Goal: Communication & Community: Answer question/provide support

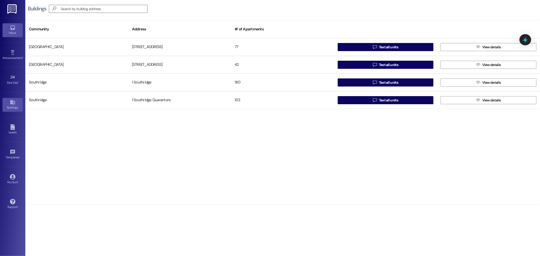
click at [5, 36] on link "Inbox" at bounding box center [13, 30] width 20 height 14
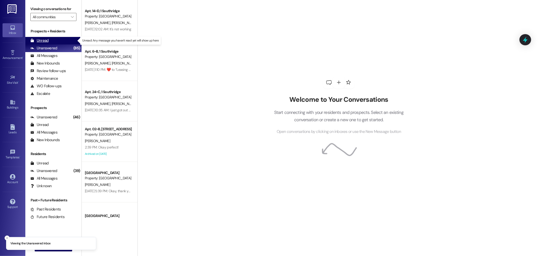
click at [54, 38] on div "Unread (0)" at bounding box center [53, 41] width 56 height 8
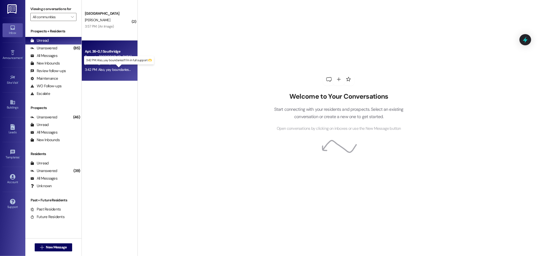
click at [113, 68] on div "3:42 PM: Also, yay boundaries!!! I'm in full support 🫶 3:42 PM: Also, yay bound…" at bounding box center [123, 69] width 77 height 5
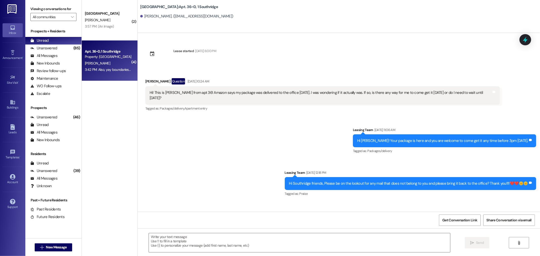
scroll to position [4277, 0]
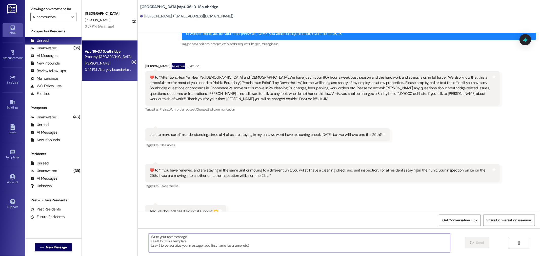
click at [230, 237] on textarea at bounding box center [299, 242] width 301 height 19
type textarea "Yes, that is correct!!"
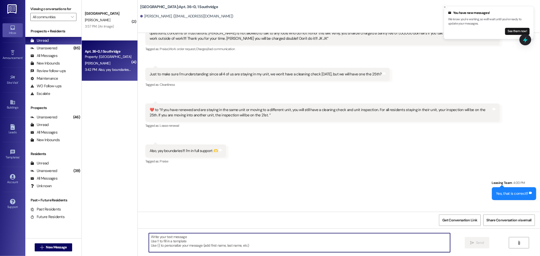
scroll to position [4348, 0]
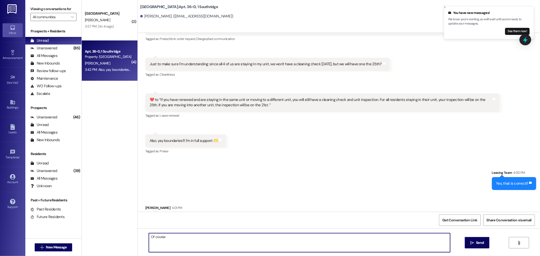
type textarea "Of course!"
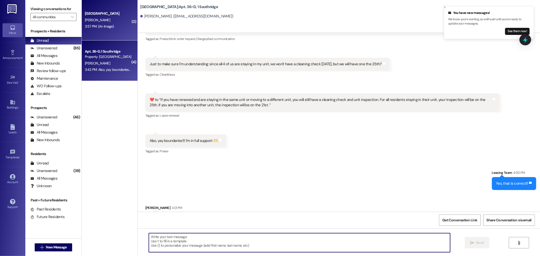
click at [92, 20] on span "[PERSON_NAME]" at bounding box center [97, 20] width 25 height 5
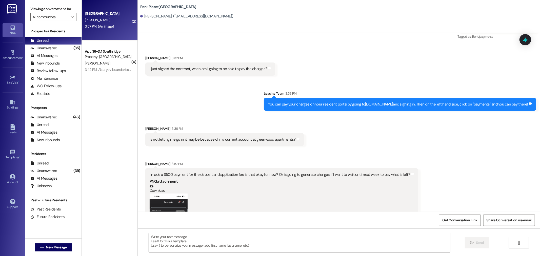
scroll to position [432, 0]
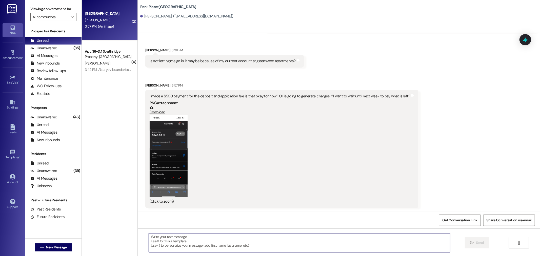
click at [221, 237] on textarea at bounding box center [299, 242] width 301 height 19
drag, startPoint x: 244, startPoint y: 234, endPoint x: 244, endPoint y: 229, distance: 5.3
click at [244, 230] on div " Send " at bounding box center [339, 248] width 402 height 38
type textarea "I"
click at [159, 237] on textarea "Great! What day next week should I expect it to be paid?" at bounding box center [299, 242] width 301 height 19
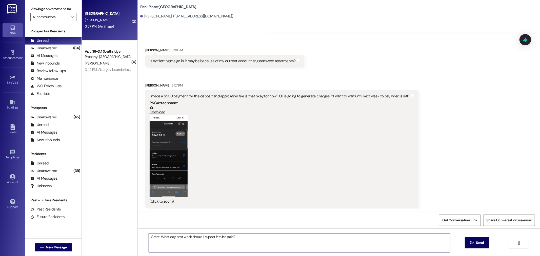
click at [157, 237] on textarea "Great! What day next week should I expect it to be paid?" at bounding box center [299, 242] width 301 height 19
type textarea "Great! What day next week should I expect it to be paid?"
click at [486, 243] on button " Send" at bounding box center [477, 242] width 25 height 11
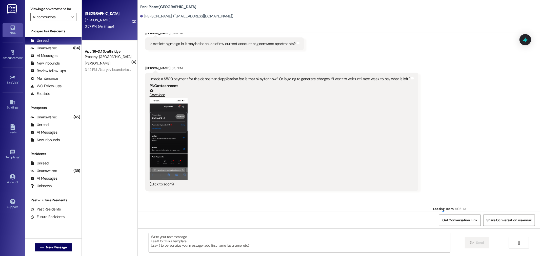
scroll to position [467, 0]
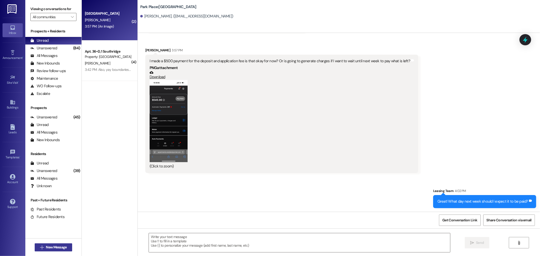
click at [51, 249] on span "New Message" at bounding box center [56, 247] width 21 height 5
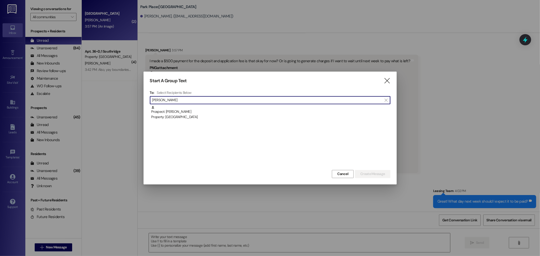
type input "[PERSON_NAME]"
click at [182, 113] on div "Prospect: [PERSON_NAME] Property: [GEOGRAPHIC_DATA]" at bounding box center [270, 113] width 239 height 14
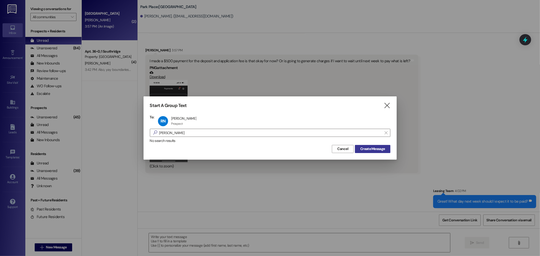
click at [374, 145] on button "Create Message" at bounding box center [372, 149] width 35 height 8
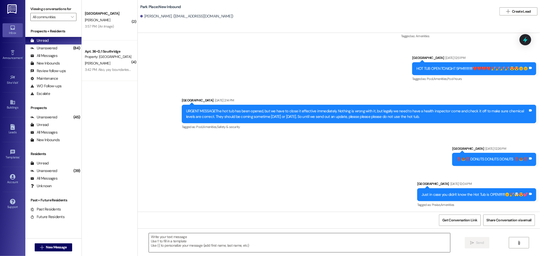
scroll to position [2144, 0]
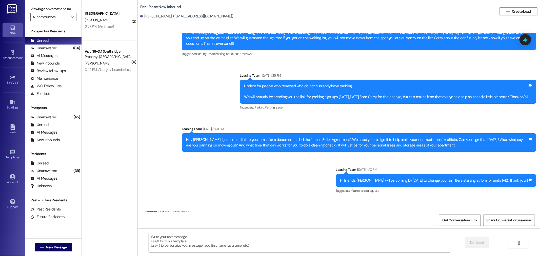
click at [282, 244] on textarea at bounding box center [299, 242] width 301 height 19
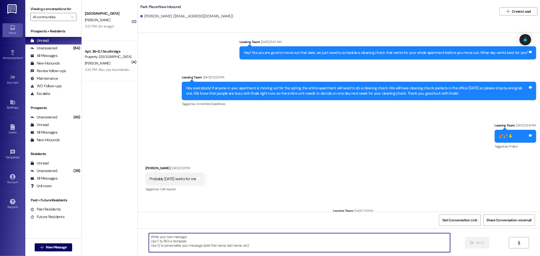
scroll to position [4301, 0]
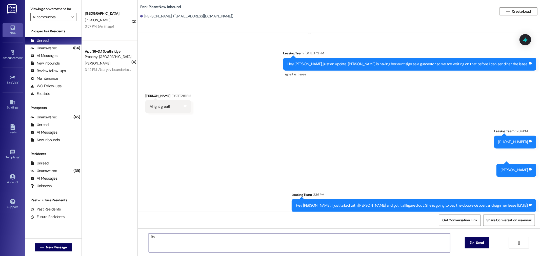
type textarea "R"
type textarea "e"
type textarea "L"
type textarea "[PERSON_NAME] just signed her lease! I just added your contract transfer fee to…"
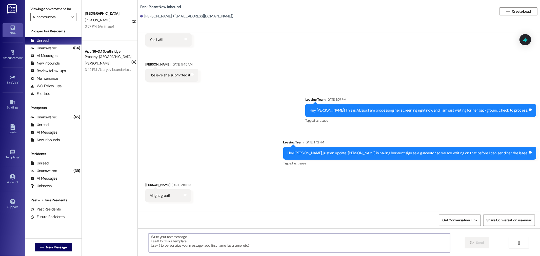
scroll to position [4195, 0]
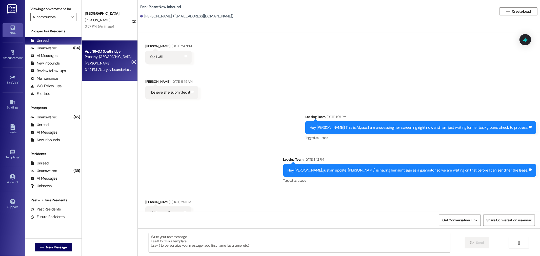
click at [107, 65] on div "[PERSON_NAME]" at bounding box center [108, 63] width 48 height 6
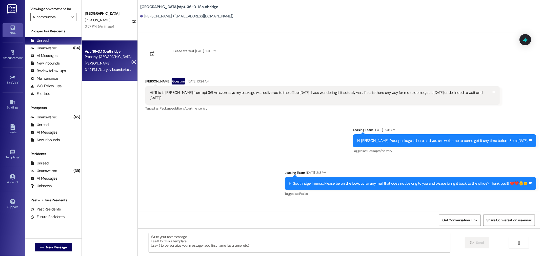
scroll to position [4391, 0]
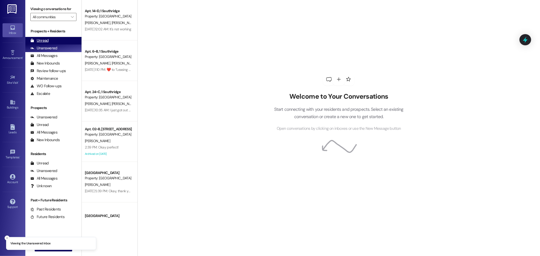
click at [57, 44] on div "Unread (0)" at bounding box center [53, 41] width 56 height 8
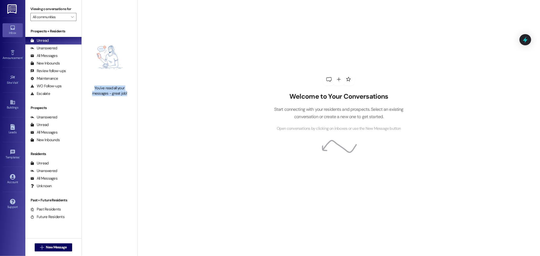
drag, startPoint x: 123, startPoint y: 94, endPoint x: 85, endPoint y: 86, distance: 38.6
click at [87, 86] on div "You've read all your messages - great job!" at bounding box center [109, 91] width 45 height 11
click at [87, 82] on img at bounding box center [109, 57] width 45 height 51
click at [92, 86] on div "You've read all your messages - great job!" at bounding box center [109, 91] width 45 height 11
click at [97, 101] on div "You've read all your messages - great job!" at bounding box center [110, 64] width 56 height 128
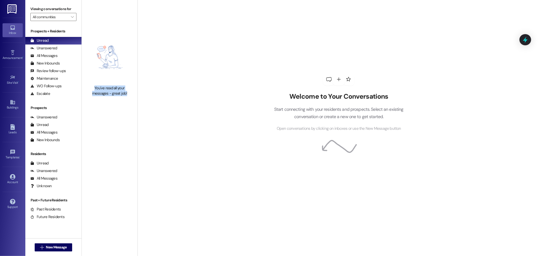
drag, startPoint x: 91, startPoint y: 90, endPoint x: 124, endPoint y: 93, distance: 33.8
click at [124, 93] on div "You've read all your messages - great job!" at bounding box center [109, 91] width 45 height 11
click at [127, 105] on div "You've read all your messages - great job!" at bounding box center [110, 64] width 56 height 128
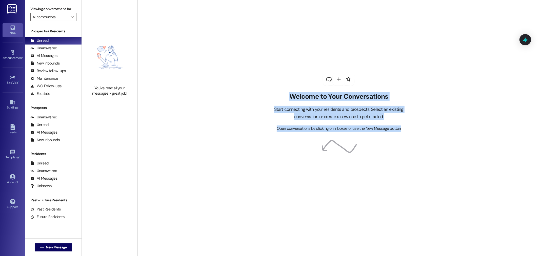
drag, startPoint x: 400, startPoint y: 129, endPoint x: 268, endPoint y: 93, distance: 136.5
click at [268, 93] on div "Welcome to Your Conversations Start connecting with your residents and prospect…" at bounding box center [338, 112] width 145 height 39
click at [289, 94] on h2 "Welcome to Your Conversations" at bounding box center [338, 97] width 145 height 8
drag, startPoint x: 289, startPoint y: 94, endPoint x: 401, endPoint y: 133, distance: 118.7
click at [401, 133] on div "Welcome to Your Conversations Start connecting with your residents and prospect…" at bounding box center [339, 102] width 152 height 205
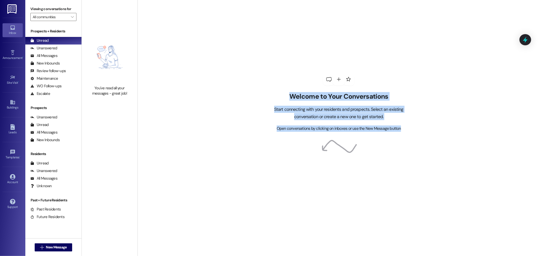
click at [399, 133] on div "Welcome to Your Conversations Start connecting with your residents and prospect…" at bounding box center [339, 102] width 152 height 205
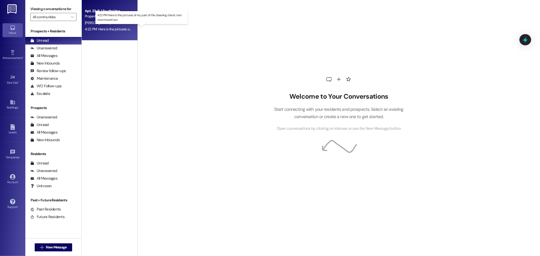
click at [110, 30] on div "4:22 PM: Here is the pictures of my part of the cleaning check. I am now moved …" at bounding box center [146, 29] width 123 height 5
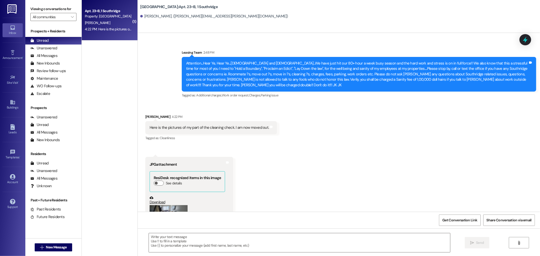
scroll to position [6184, 0]
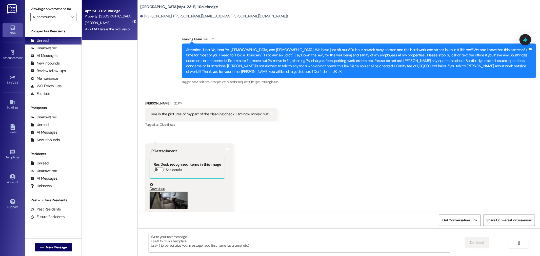
click at [175, 192] on button "Zoom image" at bounding box center [169, 200] width 38 height 17
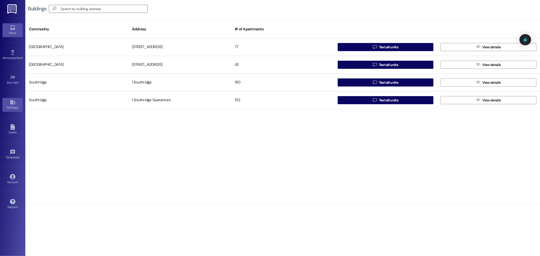
click at [12, 29] on icon at bounding box center [12, 28] width 4 height 4
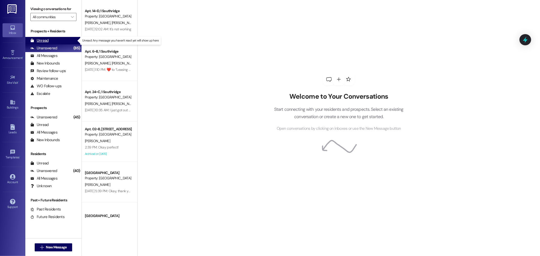
click at [42, 42] on div "Unread" at bounding box center [39, 40] width 18 height 5
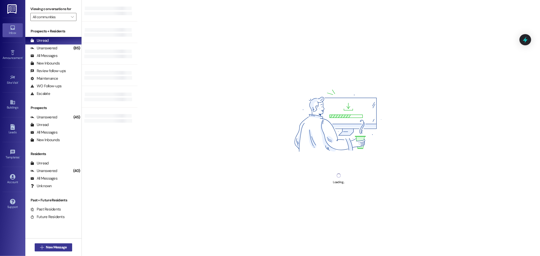
click at [53, 244] on button " New Message" at bounding box center [53, 248] width 37 height 8
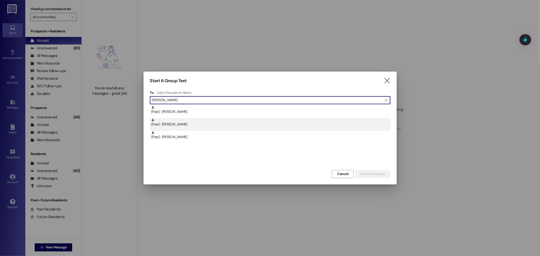
type input "burton"
click at [159, 122] on div "(Past) : Abigail Burton" at bounding box center [270, 122] width 239 height 9
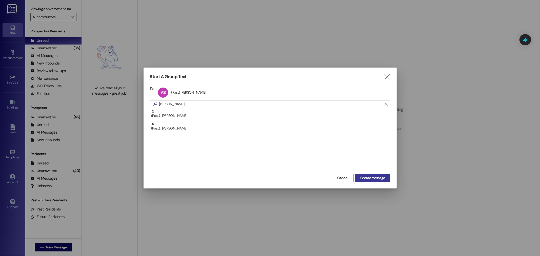
click at [385, 178] on span "Create Message" at bounding box center [372, 177] width 27 height 5
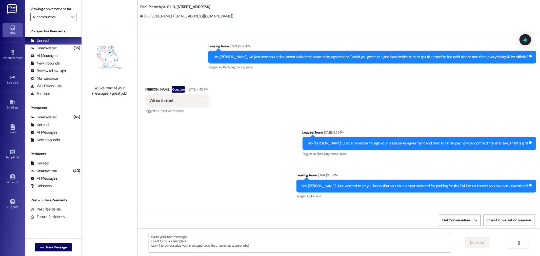
scroll to position [1482, 0]
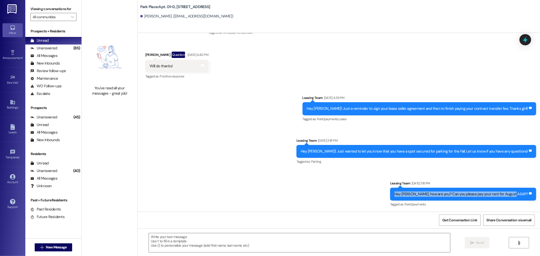
drag, startPoint x: 527, startPoint y: 200, endPoint x: 389, endPoint y: 194, distance: 137.6
click at [389, 194] on div "Sent via SMS Leasing Team Apr 28, 2025 at 4:39 PM Hey Abigail! Just a reminder …" at bounding box center [339, 148] width 402 height 128
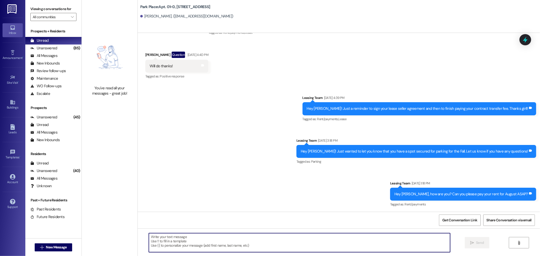
click at [342, 236] on textarea at bounding box center [299, 242] width 301 height 19
paste textarea "https://www.utahparkingauthority.com/help#renew"
type textarea "https://www.utahparkingauthority.com/help#renew"
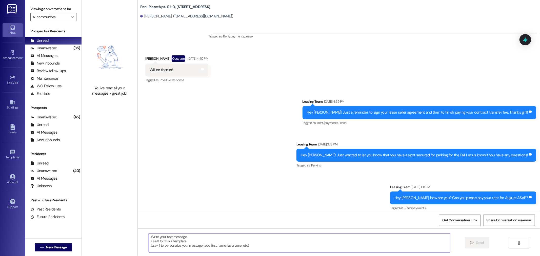
scroll to position [1517, 0]
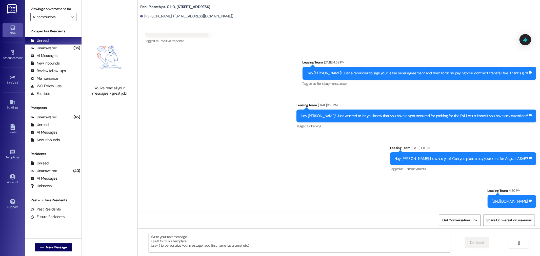
drag, startPoint x: 532, startPoint y: 195, endPoint x: 532, endPoint y: 214, distance: 18.2
click at [532, 214] on div "Sent via SMS Leasing Park Place Jan 18, 2024 at 4:54 PM Dear Park Place Residen…" at bounding box center [339, 161] width 402 height 256
drag, startPoint x: 534, startPoint y: 192, endPoint x: 535, endPoint y: 202, distance: 10.2
click at [535, 202] on div "Sent via SMS Leasing Team 4:30 PM https://www.utahparkingauthority.com/help#ren…" at bounding box center [512, 198] width 56 height 28
click at [531, 193] on div "Leasing Team 4:30 PM" at bounding box center [512, 191] width 49 height 7
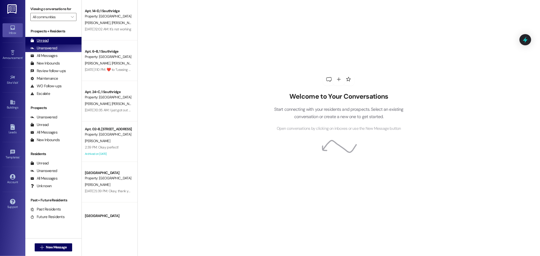
click at [59, 40] on div "Unread (0)" at bounding box center [53, 41] width 56 height 8
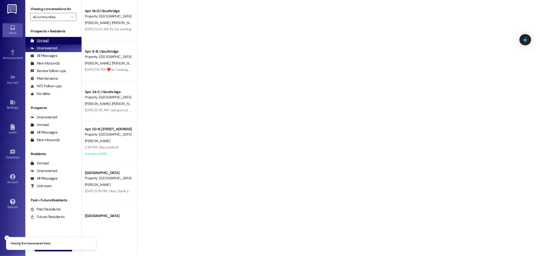
click at [62, 37] on div "Unread (0)" at bounding box center [53, 41] width 56 height 8
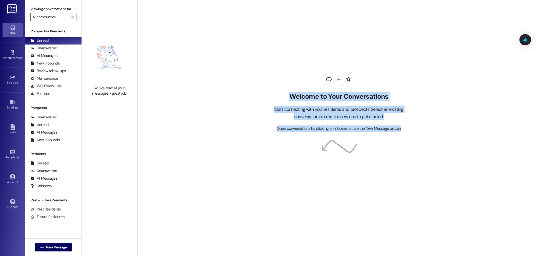
drag, startPoint x: 398, startPoint y: 130, endPoint x: 269, endPoint y: 97, distance: 133.4
click at [269, 97] on div "Welcome to Your Conversations Start connecting with your residents and prospect…" at bounding box center [338, 112] width 145 height 39
click at [271, 96] on h2 "Welcome to Your Conversations" at bounding box center [338, 97] width 145 height 8
drag, startPoint x: 281, startPoint y: 95, endPoint x: 409, endPoint y: 133, distance: 133.1
click at [409, 133] on div "Welcome to Your Conversations Start connecting with your residents and prospect…" at bounding box center [339, 102] width 152 height 205
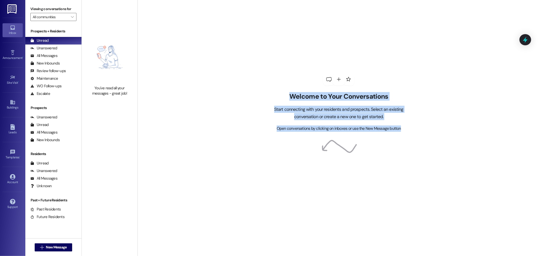
click at [406, 131] on div "Open conversations by clicking on inboxes or use the New Message button" at bounding box center [338, 129] width 145 height 6
drag, startPoint x: 398, startPoint y: 127, endPoint x: 271, endPoint y: 92, distance: 131.9
click at [271, 92] on div "Welcome to Your Conversations Start connecting with your residents and prospect…" at bounding box center [339, 102] width 152 height 205
click at [274, 91] on div "Welcome to Your Conversations Start connecting with your residents and prospect…" at bounding box center [339, 102] width 152 height 205
click at [286, 95] on h2 "Welcome to Your Conversations" at bounding box center [338, 97] width 145 height 8
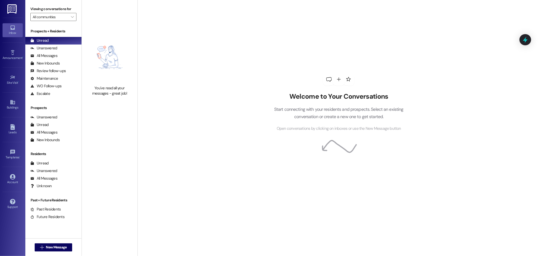
click at [289, 97] on h2 "Welcome to Your Conversations" at bounding box center [338, 97] width 145 height 8
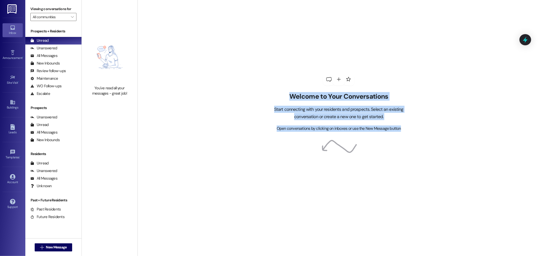
drag, startPoint x: 287, startPoint y: 96, endPoint x: 402, endPoint y: 129, distance: 119.5
click at [402, 129] on div "Welcome to Your Conversations Start connecting with your residents and prospect…" at bounding box center [338, 112] width 145 height 39
click at [402, 129] on div "Open conversations by clicking on inboxes or use the New Message button" at bounding box center [338, 129] width 145 height 6
drag, startPoint x: 401, startPoint y: 129, endPoint x: 271, endPoint y: 98, distance: 133.4
click at [271, 98] on div "Welcome to Your Conversations Start connecting with your residents and prospect…" at bounding box center [338, 112] width 145 height 39
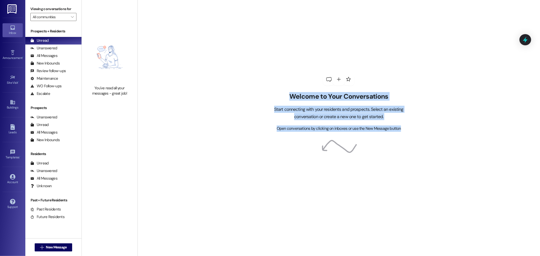
click at [271, 97] on h2 "Welcome to Your Conversations" at bounding box center [338, 97] width 145 height 8
drag, startPoint x: 401, startPoint y: 131, endPoint x: 267, endPoint y: 95, distance: 137.9
click at [267, 95] on div "Welcome to Your Conversations Start connecting with your residents and prospect…" at bounding box center [338, 112] width 145 height 39
click at [267, 95] on h2 "Welcome to Your Conversations" at bounding box center [338, 97] width 145 height 8
drag, startPoint x: 287, startPoint y: 96, endPoint x: 398, endPoint y: 130, distance: 116.0
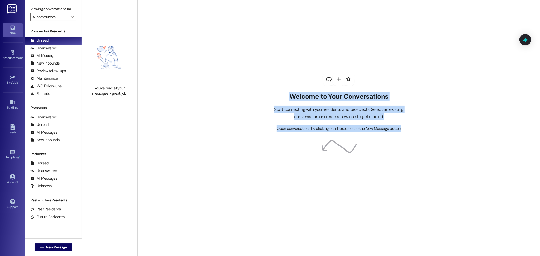
click at [398, 130] on div "Welcome to Your Conversations Start connecting with your residents and prospect…" at bounding box center [338, 112] width 145 height 39
click at [398, 130] on span "Open conversations by clicking on inboxes or use the New Message button" at bounding box center [339, 129] width 124 height 6
drag, startPoint x: 398, startPoint y: 130, endPoint x: 273, endPoint y: 94, distance: 130.5
click at [273, 94] on div "Welcome to Your Conversations Start connecting with your residents and prospect…" at bounding box center [338, 112] width 145 height 39
click at [278, 94] on h2 "Welcome to Your Conversations" at bounding box center [338, 97] width 145 height 8
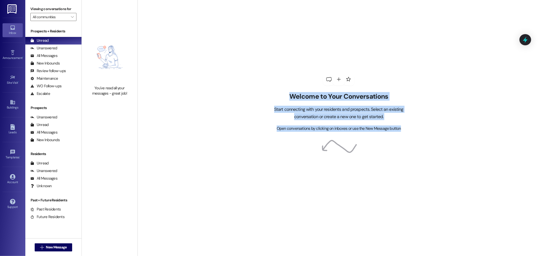
drag, startPoint x: 287, startPoint y: 95, endPoint x: 399, endPoint y: 132, distance: 118.3
click at [399, 132] on div "Welcome to Your Conversations Start connecting with your residents and prospect…" at bounding box center [338, 112] width 145 height 39
click at [399, 132] on div "Welcome to Your Conversations Start connecting with your residents and prospect…" at bounding box center [339, 102] width 152 height 205
drag, startPoint x: 399, startPoint y: 130, endPoint x: 272, endPoint y: 91, distance: 132.7
click at [272, 91] on div "Welcome to Your Conversations Start connecting with your residents and prospect…" at bounding box center [339, 102] width 152 height 205
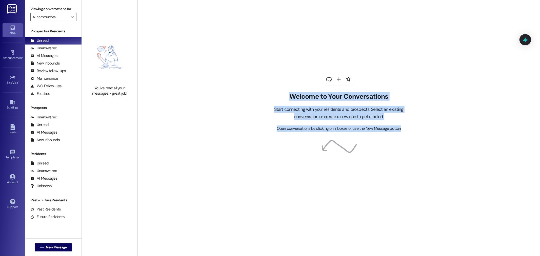
click at [287, 98] on h2 "Welcome to Your Conversations" at bounding box center [338, 97] width 145 height 8
drag, startPoint x: 287, startPoint y: 98, endPoint x: 415, endPoint y: 131, distance: 132.3
click at [415, 131] on div "Welcome to Your Conversations Start connecting with your residents and prospect…" at bounding box center [338, 128] width 403 height 256
click at [415, 129] on div "Welcome to Your Conversations Start connecting with your residents and prospect…" at bounding box center [338, 128] width 403 height 256
